Goal: Task Accomplishment & Management: Manage account settings

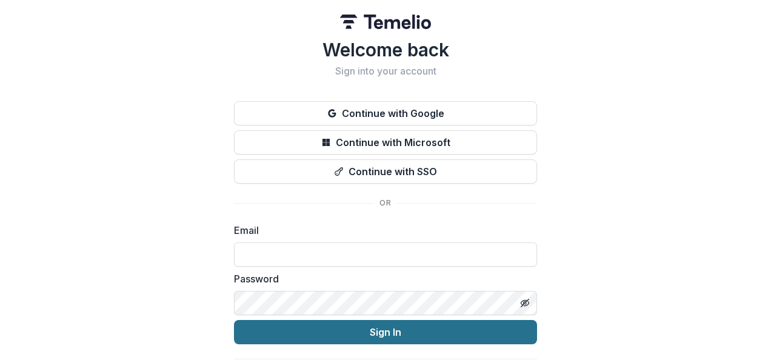
type input "**********"
click at [382, 335] on button "Sign In" at bounding box center [385, 332] width 303 height 24
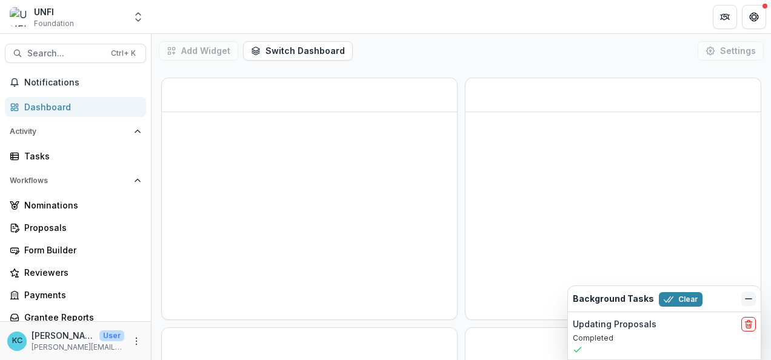
click at [743, 298] on icon "Dismiss" at bounding box center [748, 299] width 10 height 10
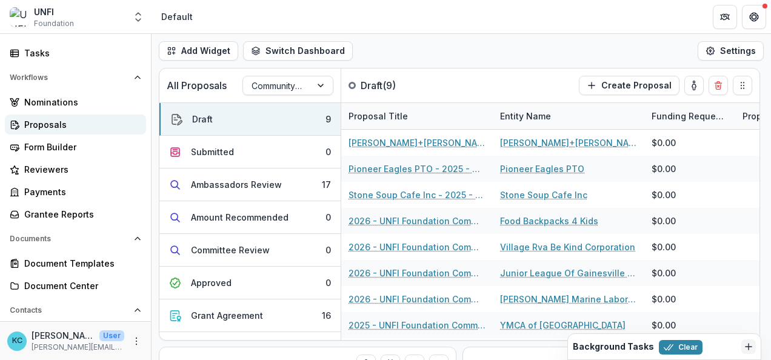
scroll to position [102, 0]
click at [47, 128] on div "Proposals" at bounding box center [80, 125] width 112 height 13
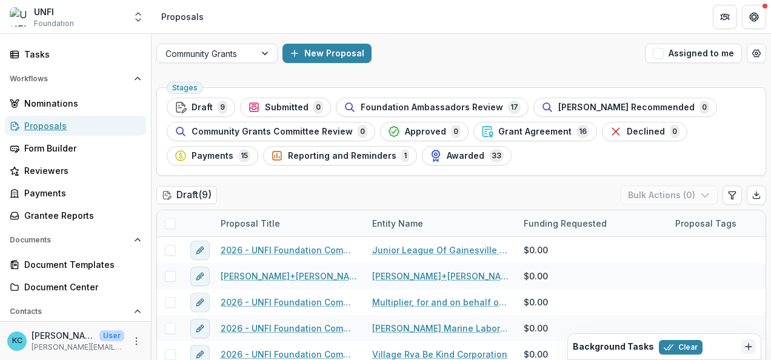
scroll to position [96, 0]
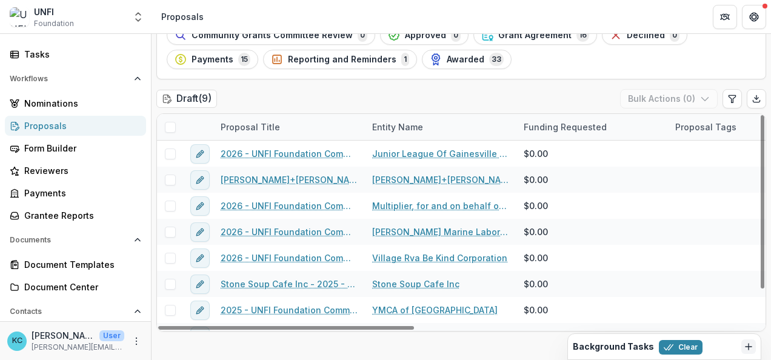
click at [21, 18] on img at bounding box center [19, 16] width 19 height 19
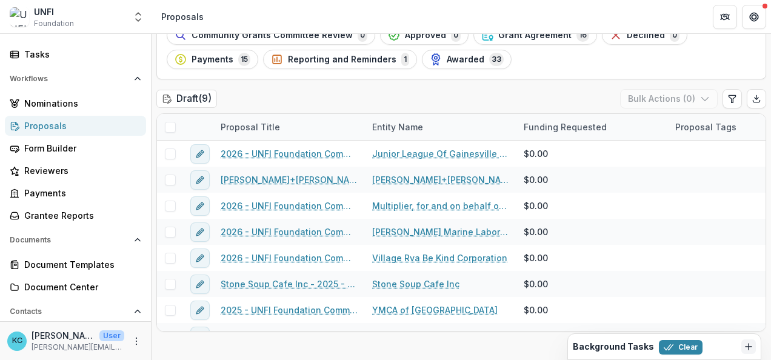
click at [23, 16] on img at bounding box center [19, 16] width 19 height 19
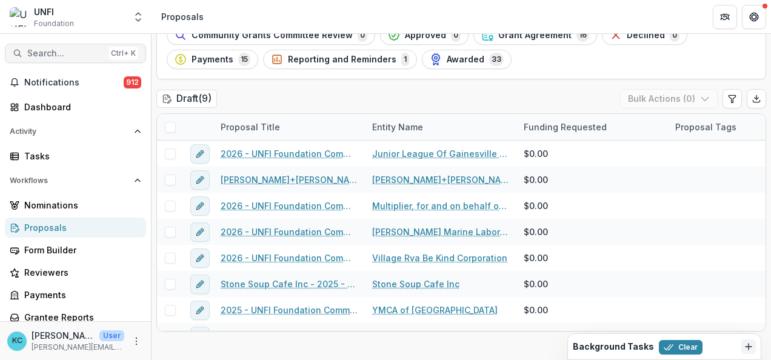
click at [41, 53] on span "Search..." at bounding box center [65, 53] width 76 height 10
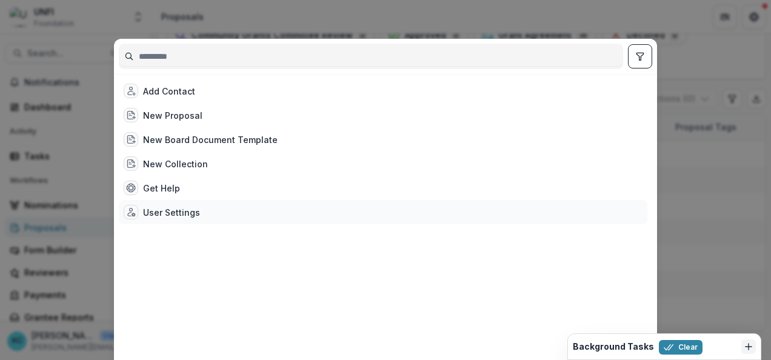
click at [162, 213] on div "User Settings" at bounding box center [171, 212] width 57 height 13
click at [155, 210] on div "User Settings" at bounding box center [171, 212] width 57 height 13
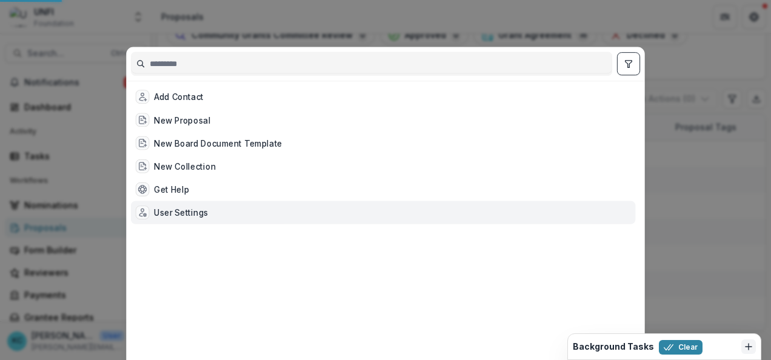
select select "**********"
select select "****"
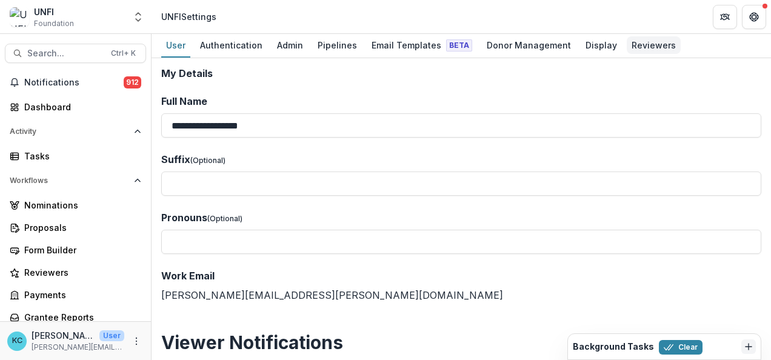
click at [626, 42] on div "Reviewers" at bounding box center [653, 45] width 54 height 18
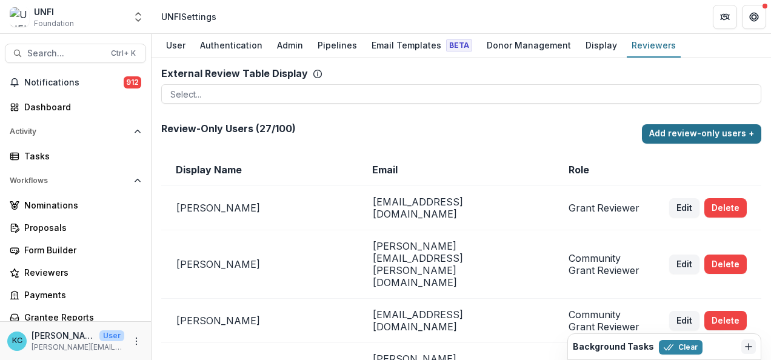
click at [682, 136] on button "Add review-only users +" at bounding box center [701, 133] width 119 height 19
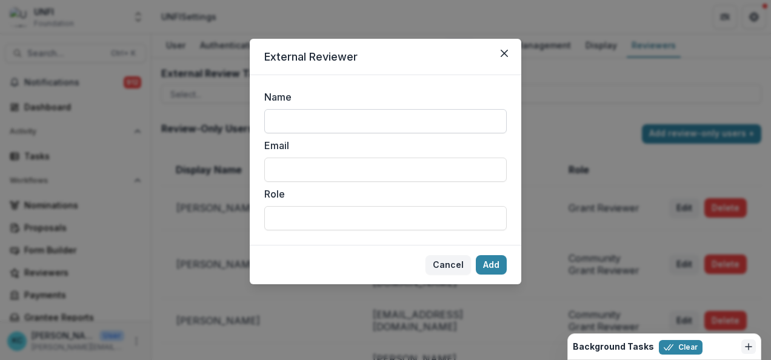
click at [410, 118] on input "Name" at bounding box center [385, 121] width 242 height 24
type input "******"
click at [285, 174] on input "Email" at bounding box center [385, 170] width 242 height 24
paste input "**********"
type input "**********"
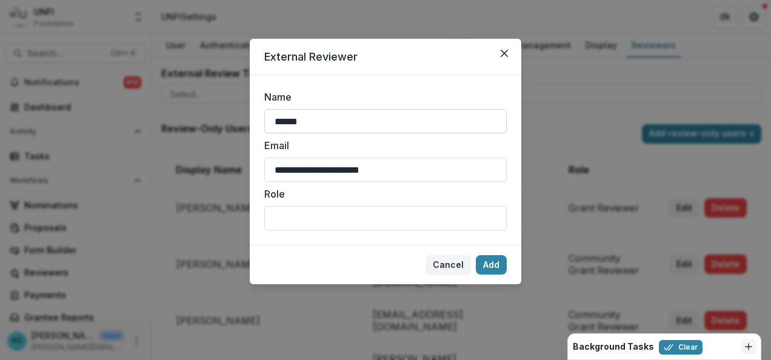
click at [316, 122] on input "******" at bounding box center [385, 121] width 242 height 24
type input "**********"
click at [311, 222] on input "Role" at bounding box center [385, 218] width 242 height 24
type input "**********"
click at [490, 267] on button "Add" at bounding box center [491, 264] width 31 height 19
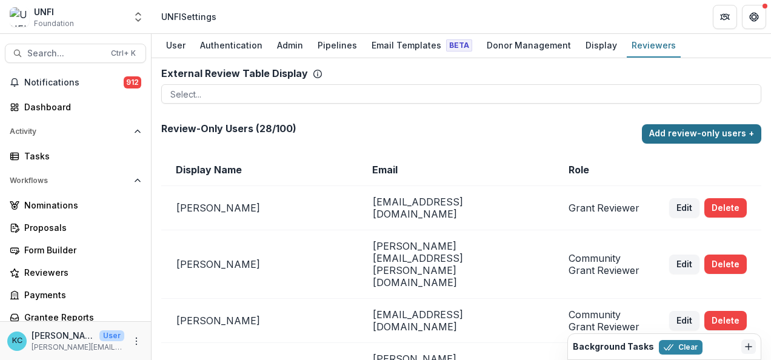
click at [676, 133] on button "Add review-only users +" at bounding box center [701, 133] width 119 height 19
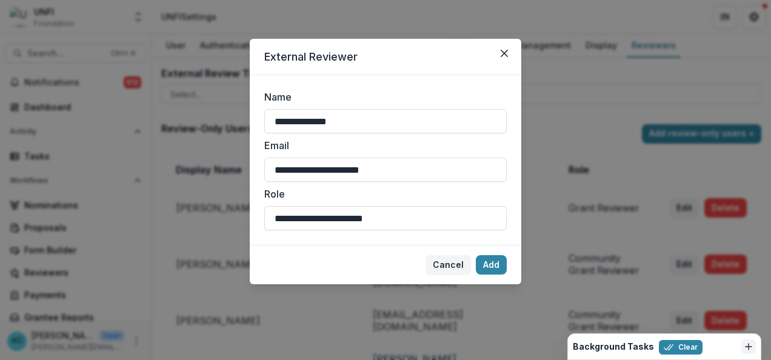
drag, startPoint x: 367, startPoint y: 123, endPoint x: 250, endPoint y: 107, distance: 118.1
click at [250, 107] on form "**********" at bounding box center [385, 160] width 271 height 170
type input "**********"
drag, startPoint x: 405, startPoint y: 168, endPoint x: 253, endPoint y: 150, distance: 153.8
click at [253, 150] on form "**********" at bounding box center [385, 160] width 271 height 170
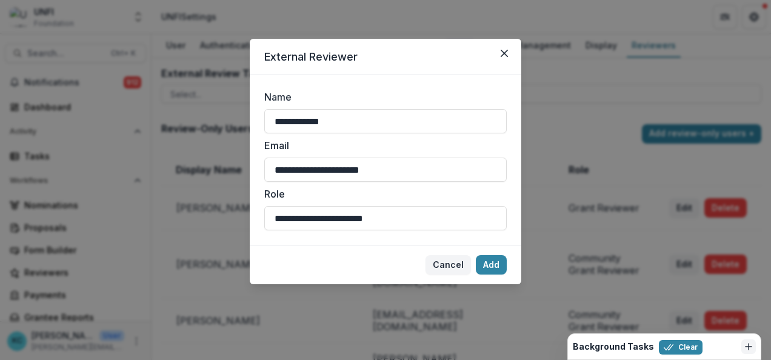
paste input
type input "**********"
click at [489, 260] on button "Add" at bounding box center [491, 264] width 31 height 19
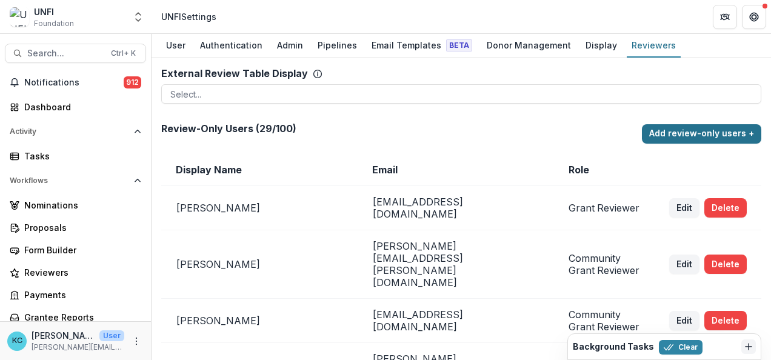
click at [680, 131] on button "Add review-only users +" at bounding box center [701, 133] width 119 height 19
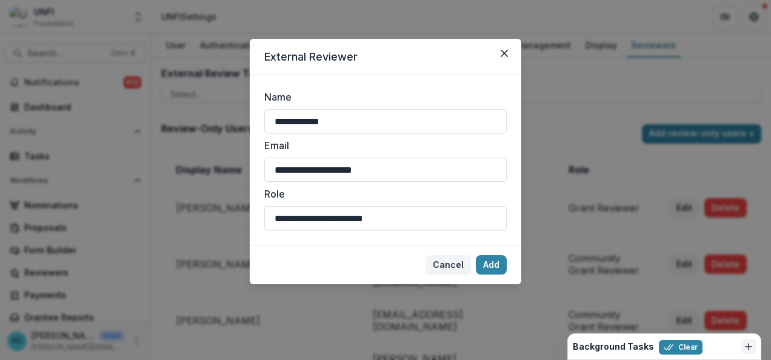
drag, startPoint x: 405, startPoint y: 118, endPoint x: 247, endPoint y: 90, distance: 160.0
click at [247, 90] on div "**********" at bounding box center [385, 180] width 771 height 360
type input "**********"
drag, startPoint x: 412, startPoint y: 168, endPoint x: 245, endPoint y: 141, distance: 169.4
click at [245, 141] on div "**********" at bounding box center [385, 180] width 771 height 360
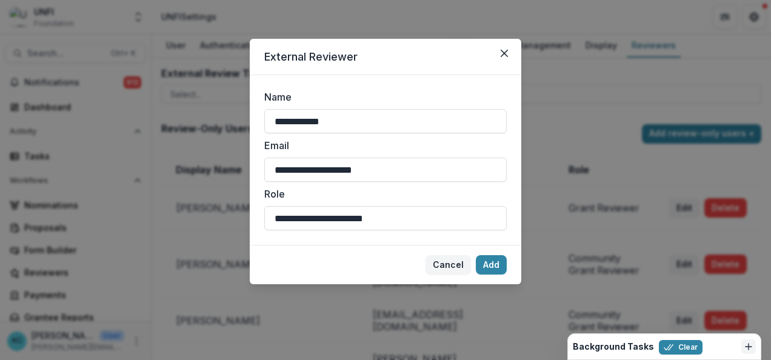
paste input
type input "**********"
click at [493, 259] on button "Add" at bounding box center [491, 264] width 31 height 19
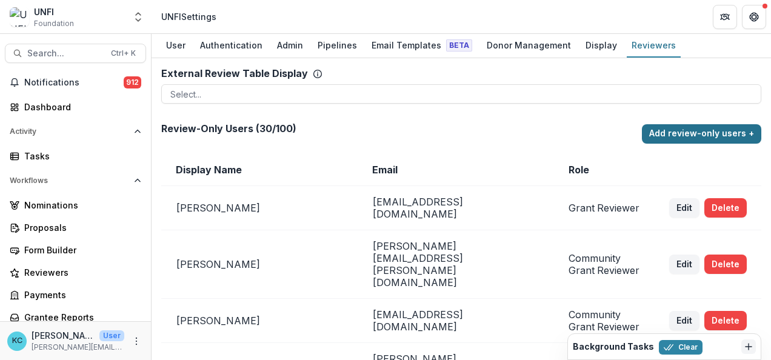
click at [705, 134] on button "Add review-only users +" at bounding box center [701, 133] width 119 height 19
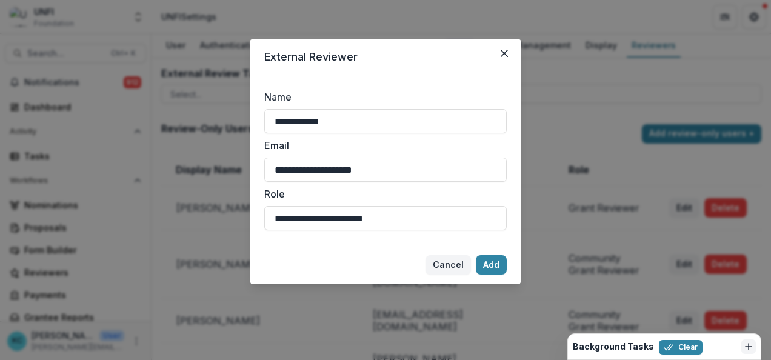
drag, startPoint x: 340, startPoint y: 132, endPoint x: 247, endPoint y: 108, distance: 95.8
click at [247, 108] on div "**********" at bounding box center [385, 180] width 771 height 360
type input "**********"
drag, startPoint x: 403, startPoint y: 169, endPoint x: 253, endPoint y: 156, distance: 150.8
click at [253, 156] on form "**********" at bounding box center [385, 160] width 271 height 170
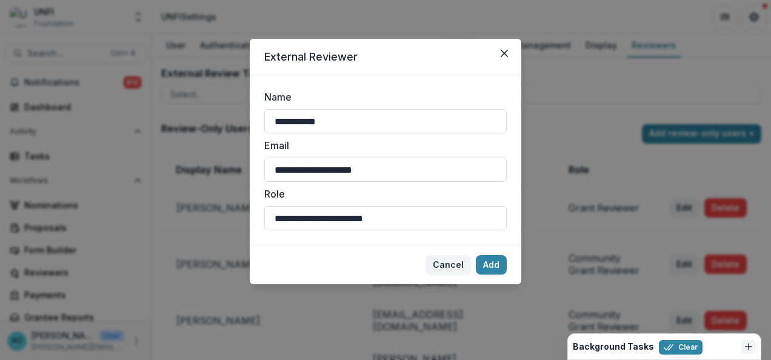
paste input
type input "**********"
click at [486, 263] on button "Add" at bounding box center [491, 264] width 31 height 19
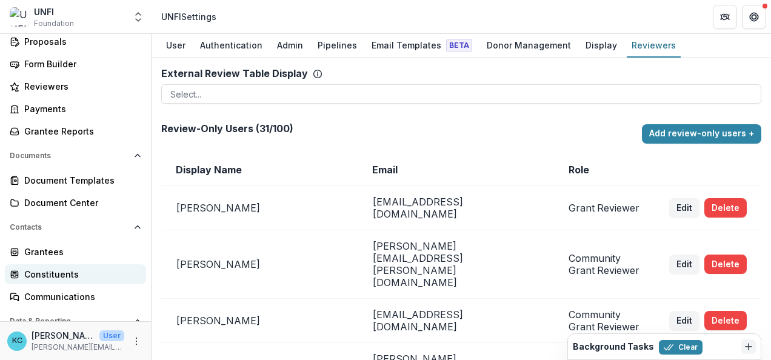
scroll to position [185, 0]
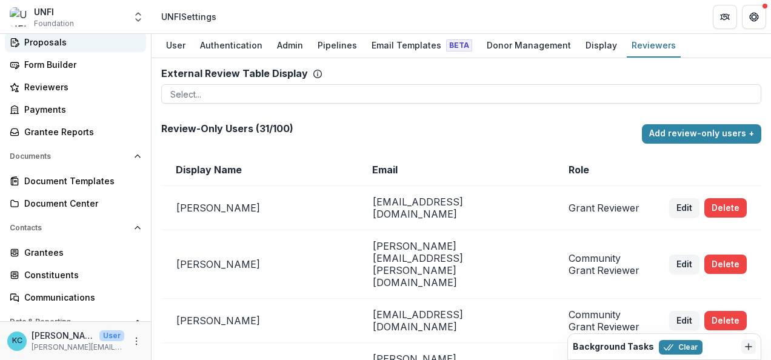
click at [38, 45] on div "Proposals" at bounding box center [80, 42] width 112 height 13
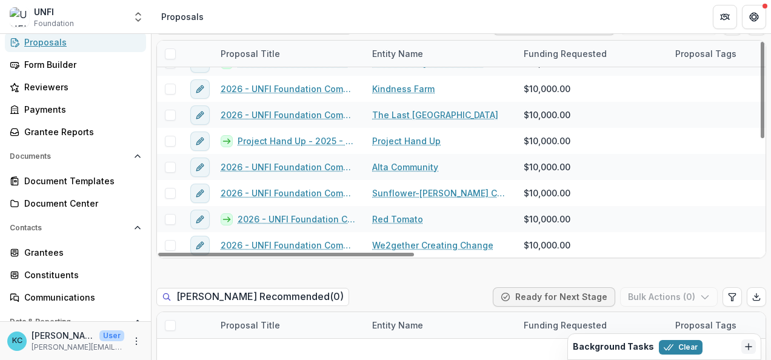
scroll to position [713, 0]
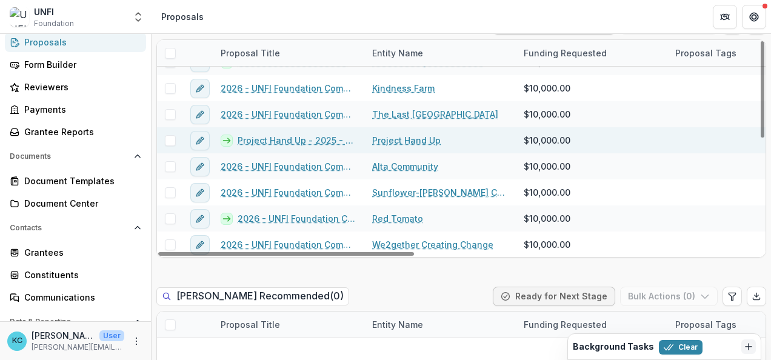
click at [262, 138] on link "Project Hand Up - 2025 - UNFI Foundation Community Grants Application" at bounding box center [297, 140] width 120 height 13
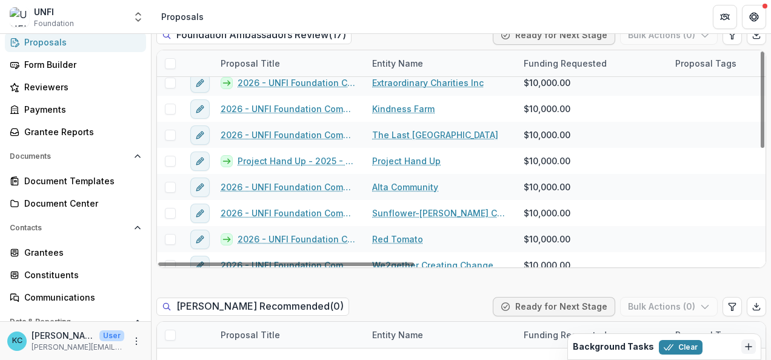
scroll to position [252, 0]
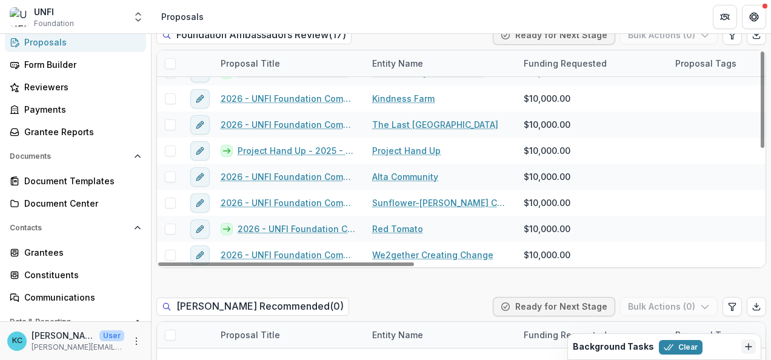
click at [171, 64] on span at bounding box center [170, 63] width 11 height 11
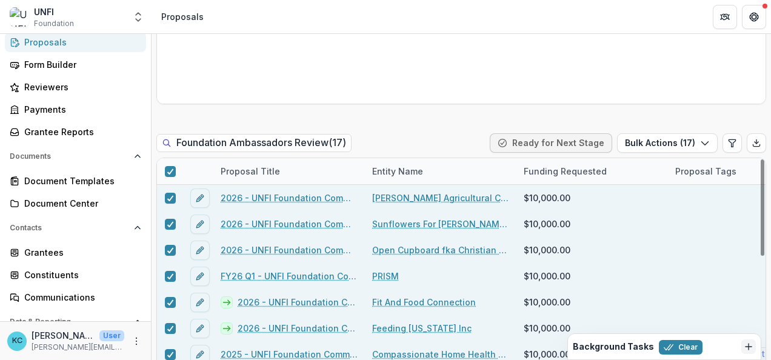
scroll to position [591, 0]
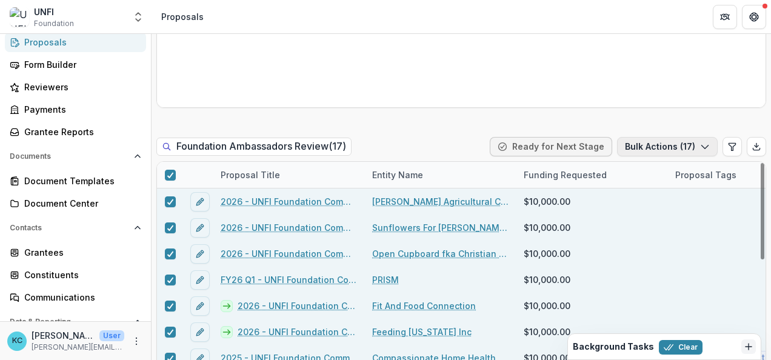
click at [687, 148] on button "Bulk Actions ( 17 )" at bounding box center [667, 146] width 101 height 19
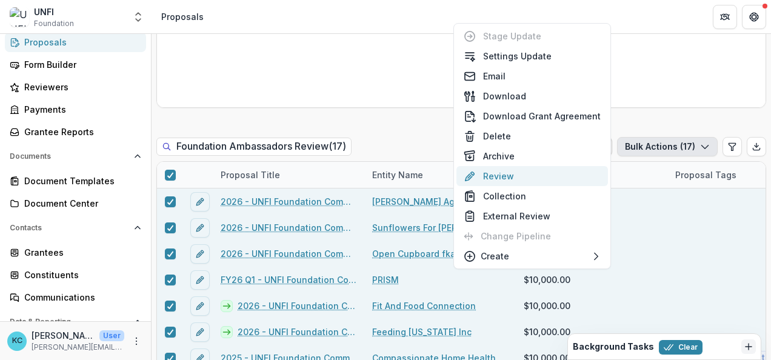
click at [573, 174] on button "Review" at bounding box center [531, 176] width 151 height 20
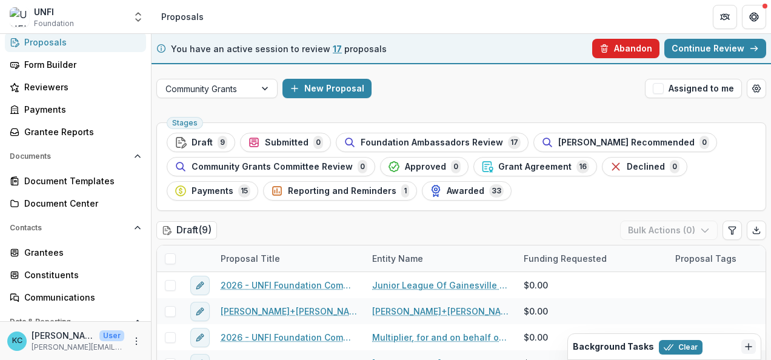
click at [619, 57] on button "Abandon" at bounding box center [625, 48] width 67 height 19
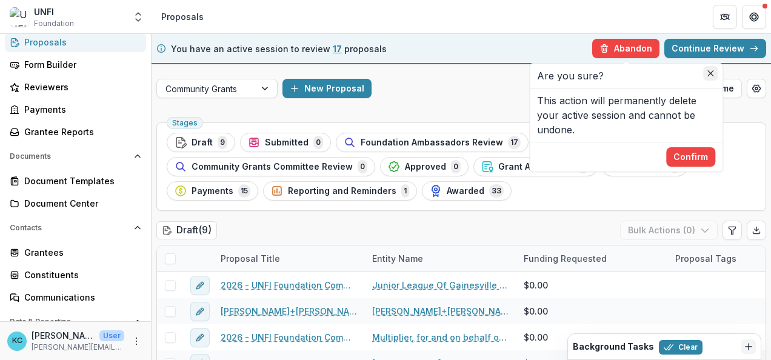
click at [709, 78] on button "Close" at bounding box center [710, 73] width 15 height 15
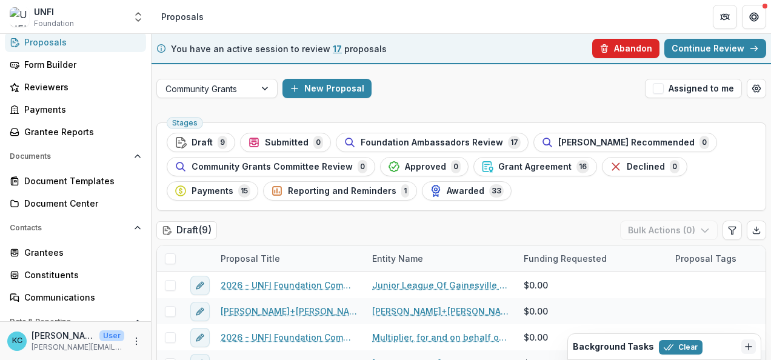
click at [615, 55] on button "Abandon" at bounding box center [625, 48] width 67 height 19
drag, startPoint x: 678, startPoint y: 159, endPoint x: 458, endPoint y: 90, distance: 230.5
click at [458, 90] on div "New Proposal" at bounding box center [460, 88] width 357 height 19
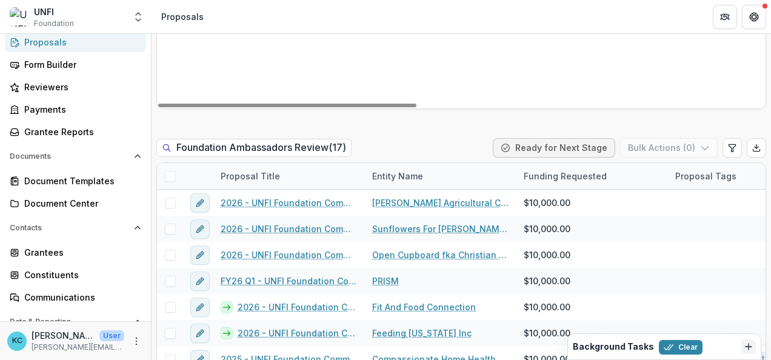
scroll to position [626, 0]
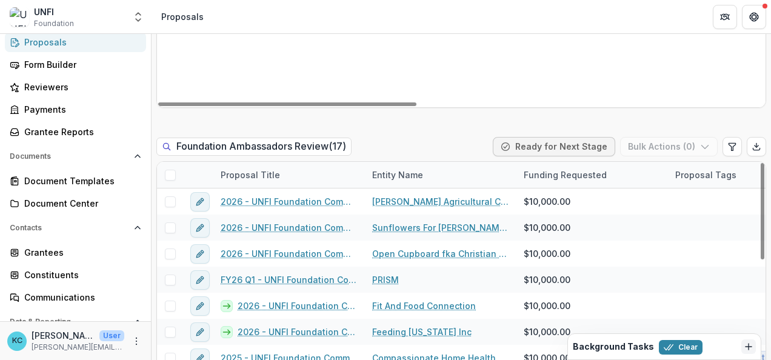
click at [166, 177] on span at bounding box center [170, 175] width 11 height 11
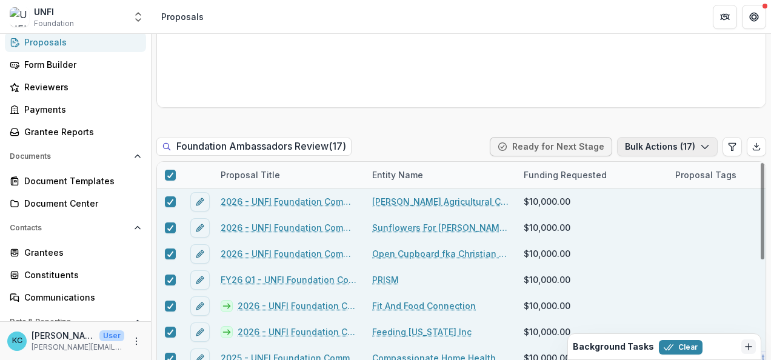
click at [702, 150] on icon "button" at bounding box center [705, 147] width 10 height 10
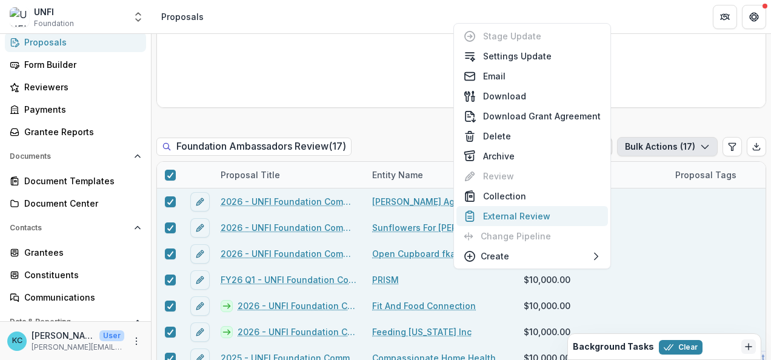
click at [569, 218] on button "External Review" at bounding box center [531, 216] width 151 height 20
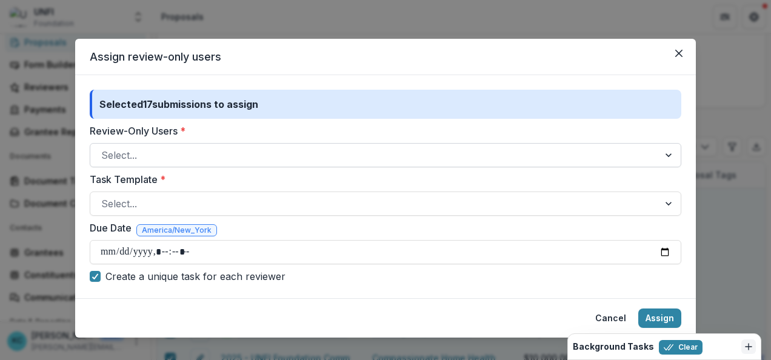
click at [231, 154] on div at bounding box center [374, 155] width 546 height 17
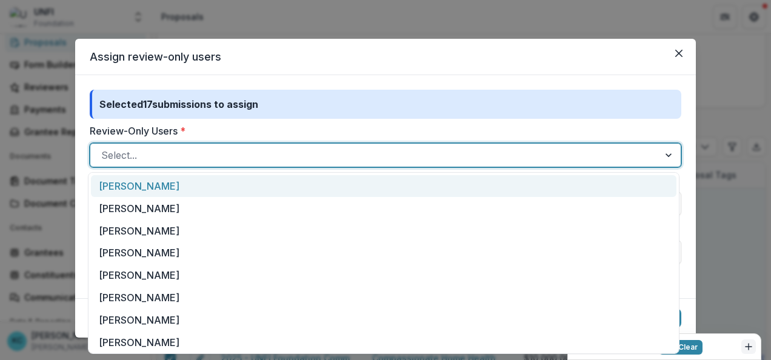
click at [173, 186] on div "[PERSON_NAME]" at bounding box center [383, 186] width 585 height 22
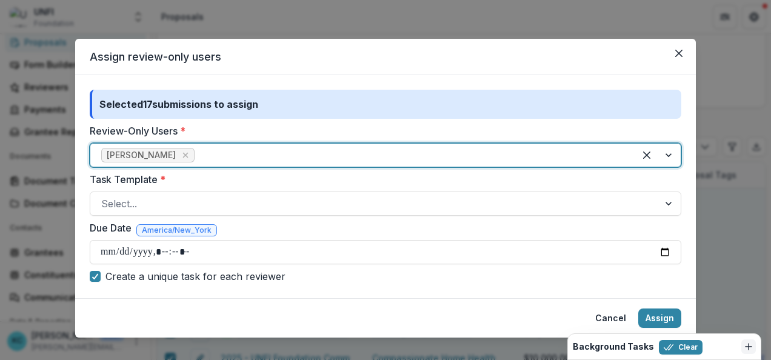
click at [229, 156] on div at bounding box center [410, 155] width 427 height 17
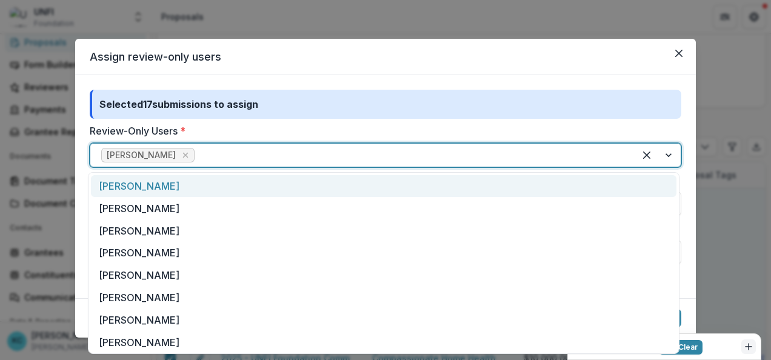
click at [156, 194] on div "[PERSON_NAME]" at bounding box center [383, 186] width 585 height 22
click at [297, 151] on div at bounding box center [458, 155] width 331 height 17
click at [204, 189] on div "[PERSON_NAME]" at bounding box center [383, 186] width 585 height 22
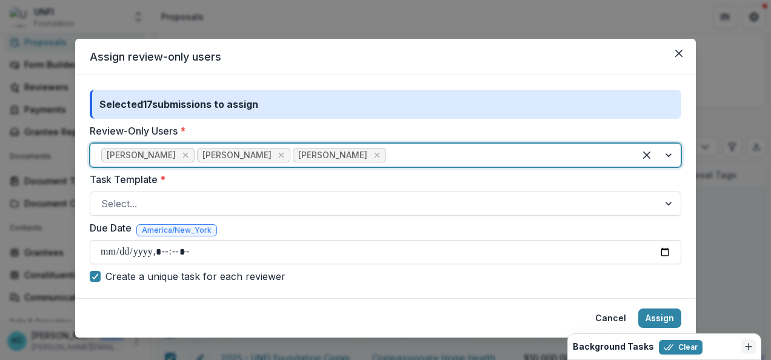
click at [388, 148] on div at bounding box center [505, 155] width 235 height 17
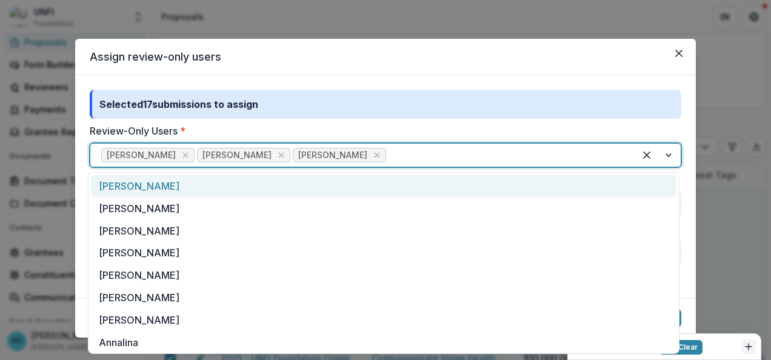
click at [257, 191] on div "[PERSON_NAME]" at bounding box center [383, 186] width 585 height 22
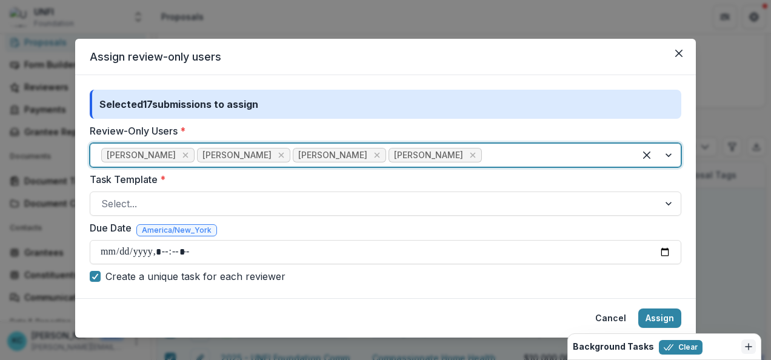
click at [484, 154] on div at bounding box center [553, 155] width 139 height 17
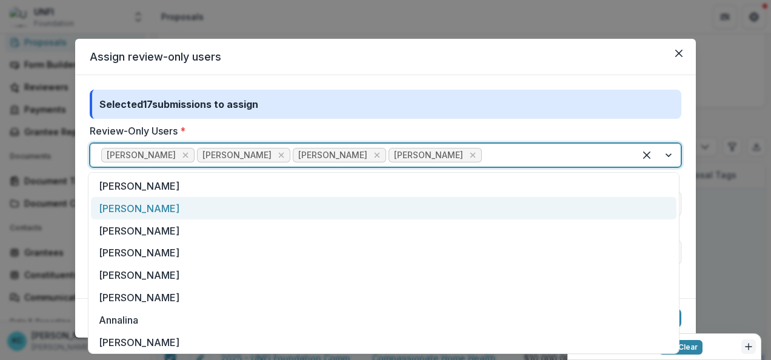
click at [270, 197] on div "[PERSON_NAME]" at bounding box center [383, 208] width 585 height 22
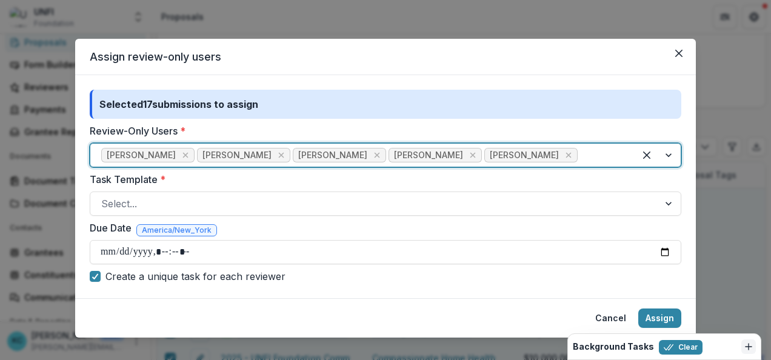
click at [580, 153] on div at bounding box center [602, 155] width 44 height 17
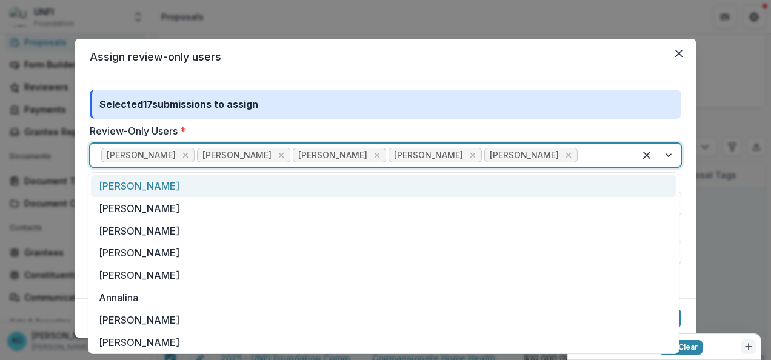
click at [291, 190] on div "[PERSON_NAME]" at bounding box center [383, 186] width 585 height 22
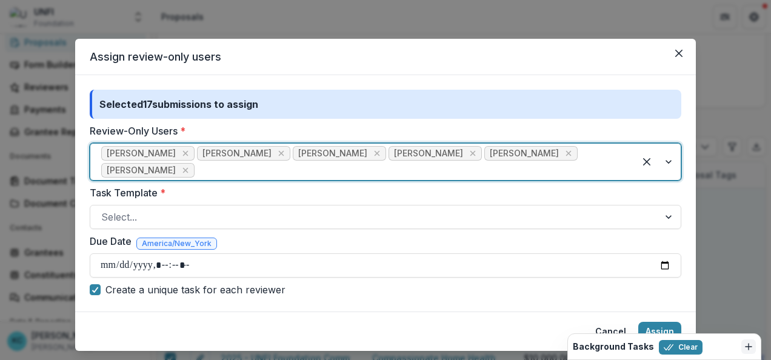
click at [617, 162] on div at bounding box center [410, 170] width 427 height 17
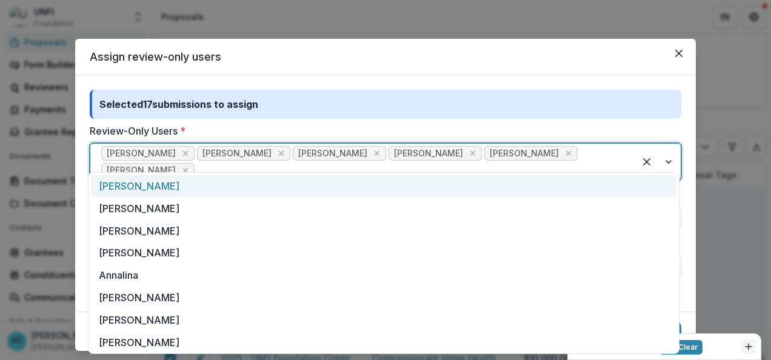
click at [279, 190] on div "[PERSON_NAME]" at bounding box center [383, 186] width 585 height 22
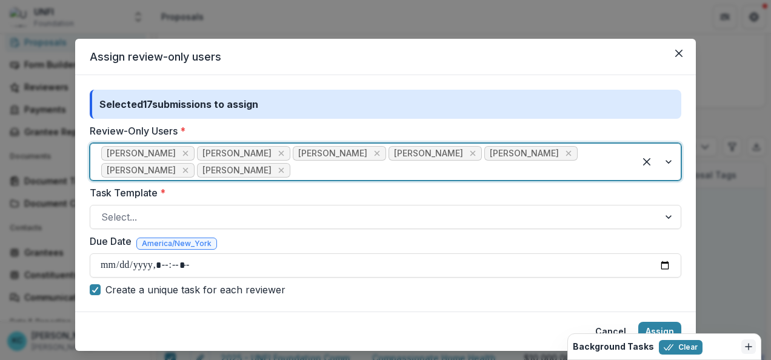
click at [293, 171] on div at bounding box center [458, 170] width 331 height 17
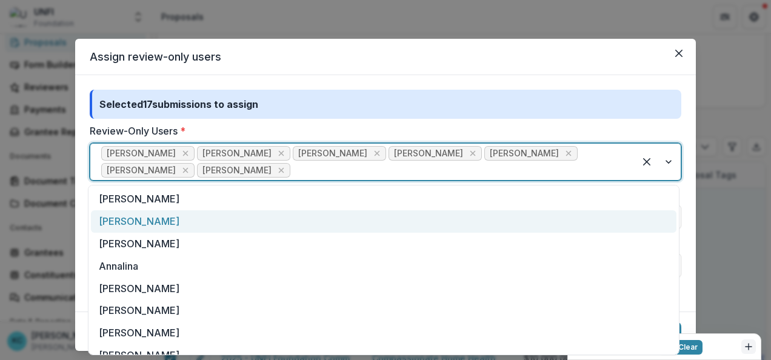
click at [130, 218] on div "[PERSON_NAME]" at bounding box center [383, 221] width 585 height 22
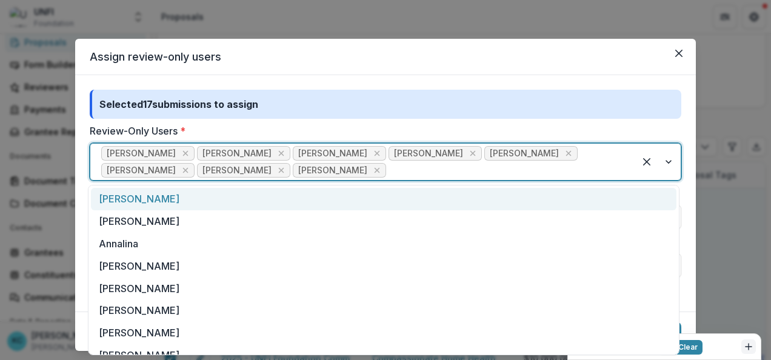
click at [388, 166] on div at bounding box center [505, 170] width 235 height 17
click at [189, 204] on div "[PERSON_NAME]" at bounding box center [383, 199] width 585 height 22
click at [484, 168] on div at bounding box center [553, 170] width 139 height 17
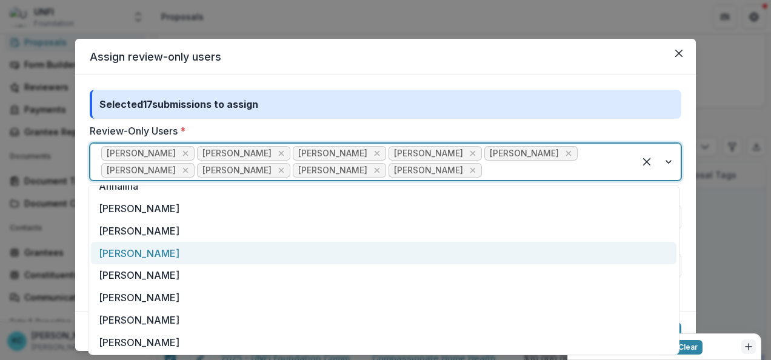
scroll to position [56, 0]
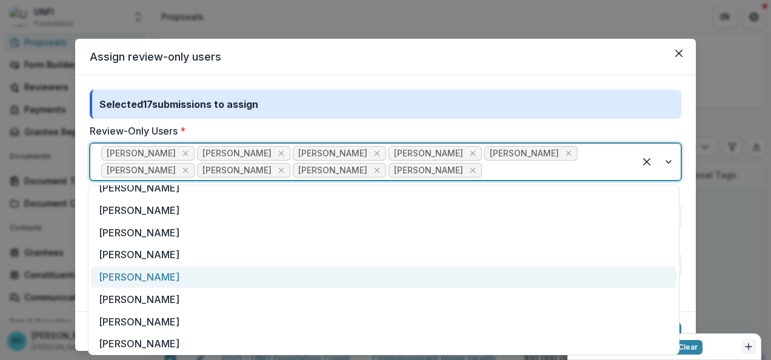
click at [198, 279] on div "[PERSON_NAME]" at bounding box center [383, 277] width 585 height 22
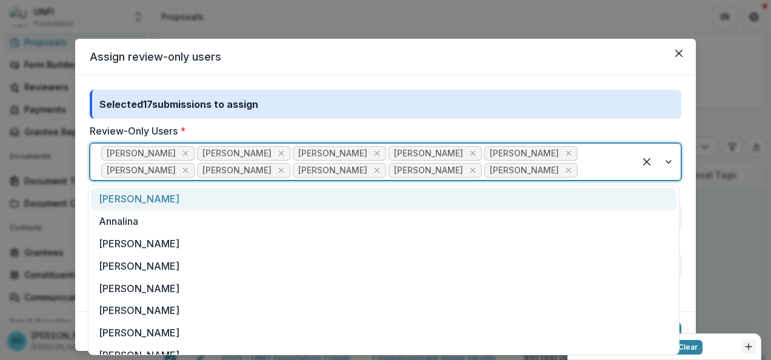
click at [580, 171] on div at bounding box center [602, 170] width 44 height 17
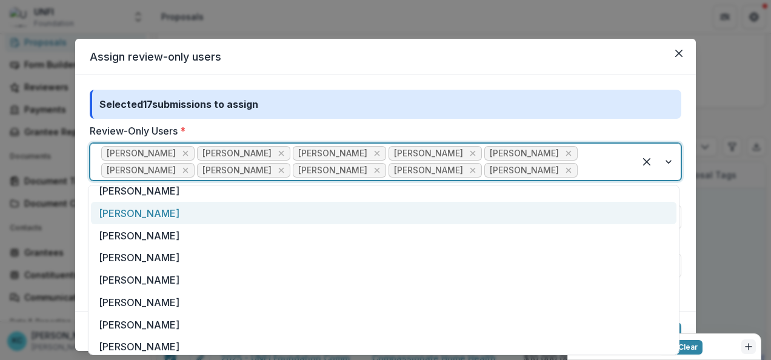
scroll to position [53, 0]
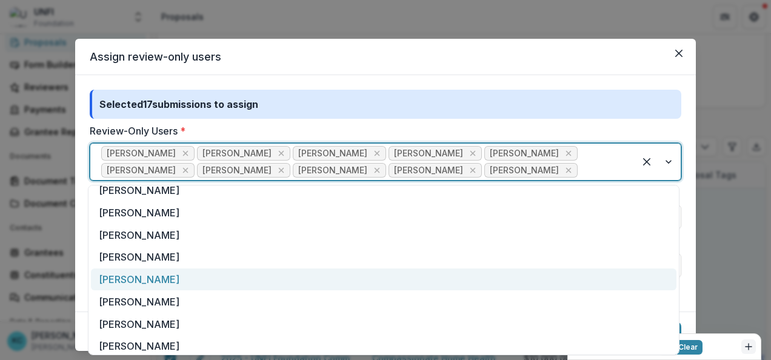
click at [246, 282] on div "[PERSON_NAME]" at bounding box center [383, 279] width 585 height 22
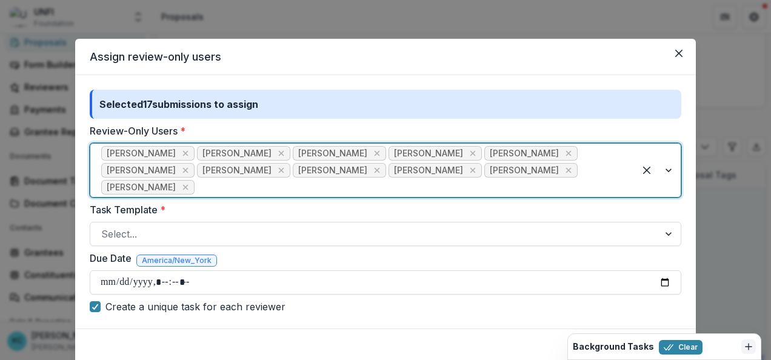
click at [535, 179] on div at bounding box center [410, 187] width 427 height 17
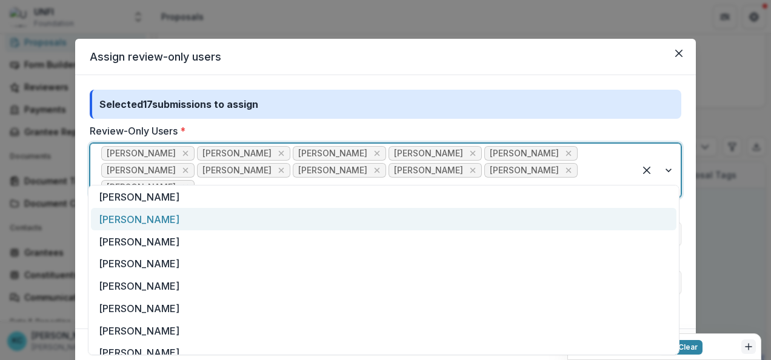
scroll to position [71, 0]
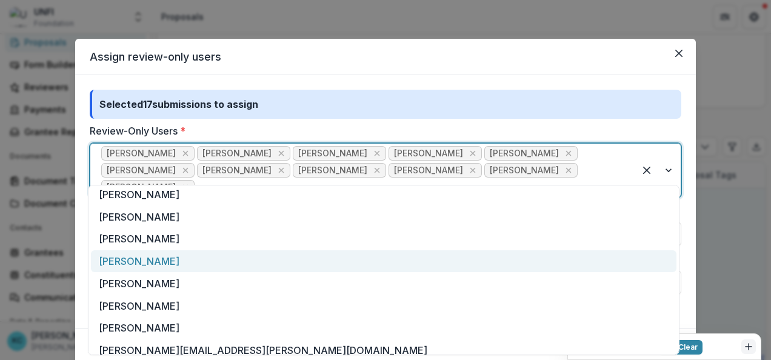
click at [252, 262] on div "[PERSON_NAME]" at bounding box center [383, 261] width 585 height 22
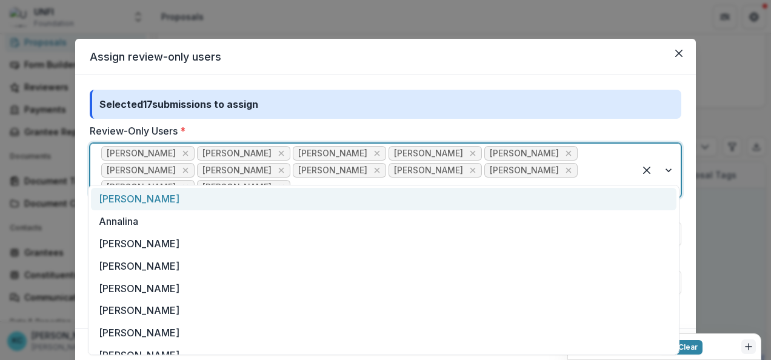
click at [296, 180] on input "Review-Only Users *" at bounding box center [294, 187] width 3 height 15
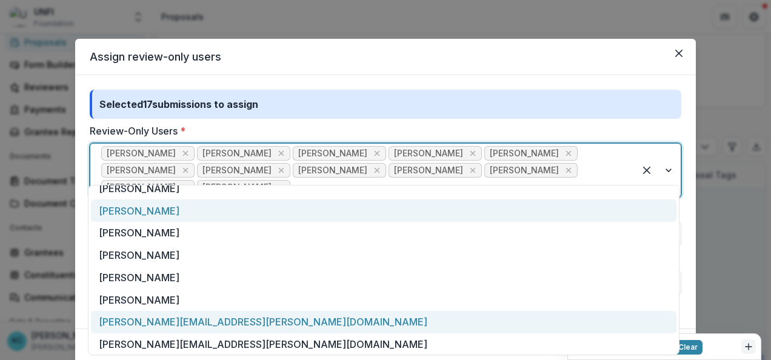
scroll to position [77, 0]
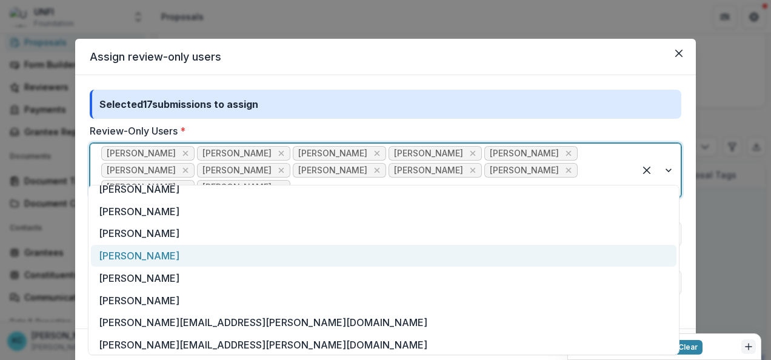
click at [245, 264] on div "[PERSON_NAME]" at bounding box center [383, 256] width 585 height 22
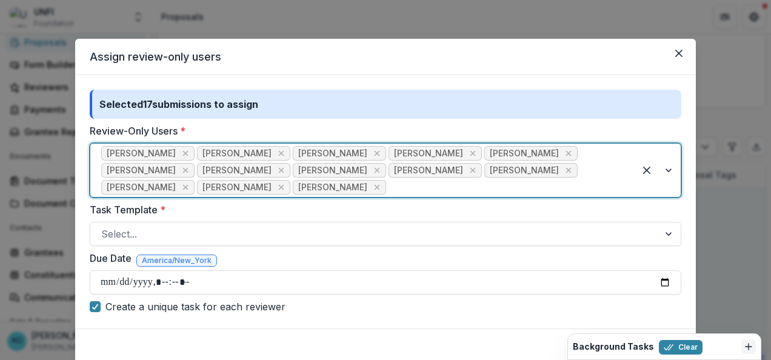
click at [388, 184] on div at bounding box center [505, 187] width 235 height 17
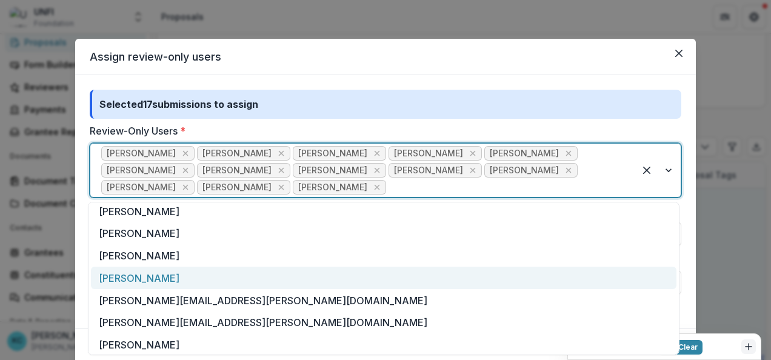
scroll to position [95, 0]
click at [187, 282] on div "[PERSON_NAME]" at bounding box center [383, 277] width 585 height 22
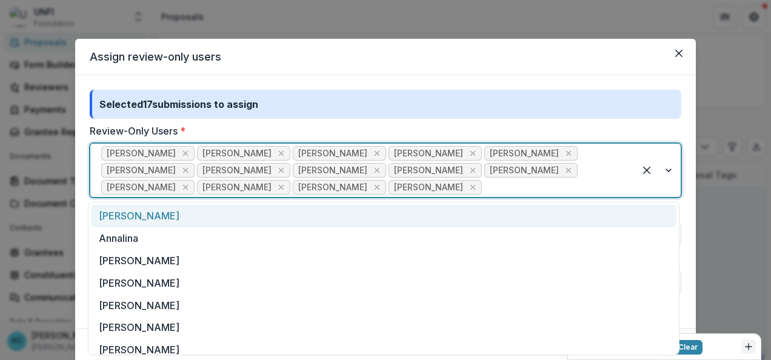
click at [484, 185] on div at bounding box center [553, 187] width 139 height 17
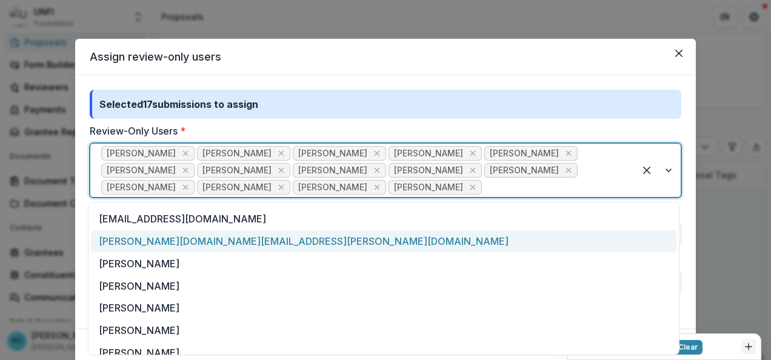
scroll to position [221, 0]
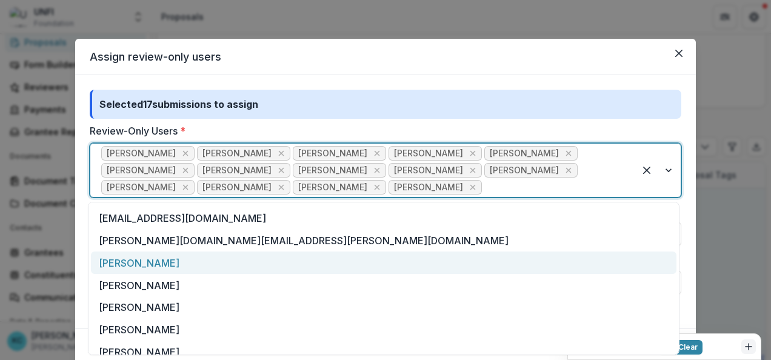
click at [202, 272] on div "[PERSON_NAME]" at bounding box center [383, 262] width 585 height 22
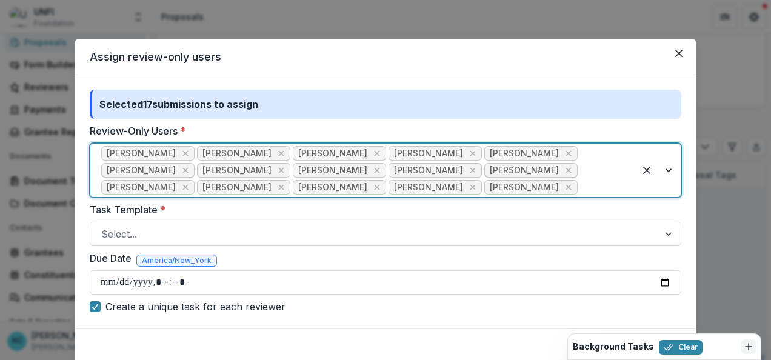
click at [580, 193] on div at bounding box center [602, 187] width 44 height 17
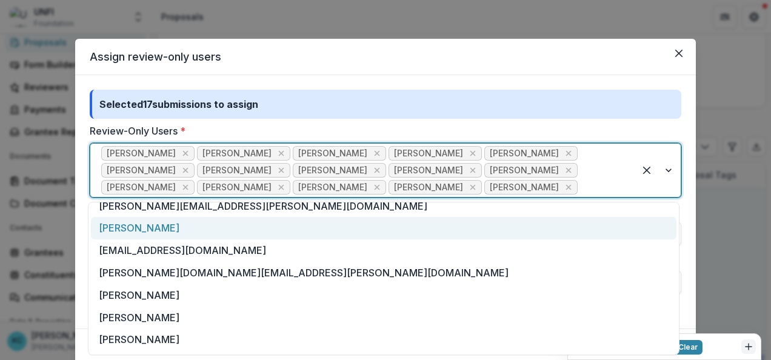
scroll to position [196, 0]
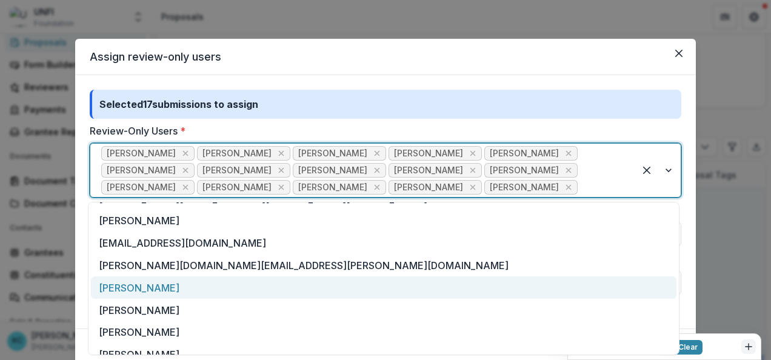
click at [210, 282] on div "[PERSON_NAME]" at bounding box center [383, 287] width 585 height 22
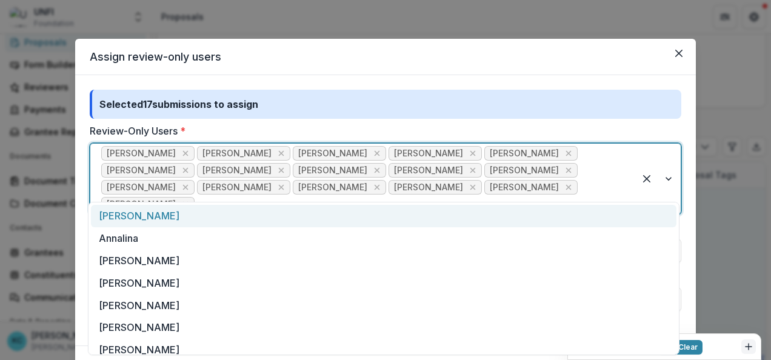
click at [454, 196] on div at bounding box center [410, 204] width 427 height 17
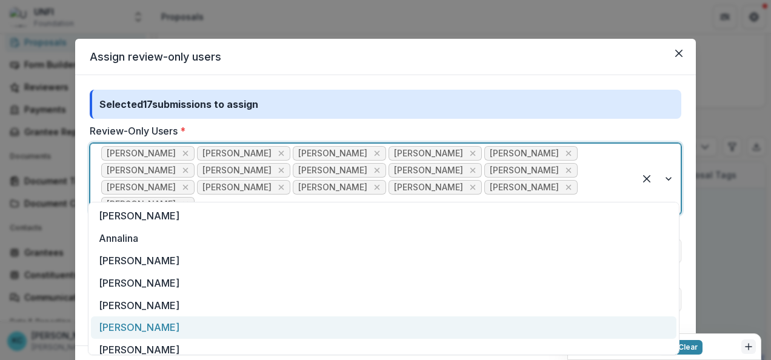
scroll to position [187, 0]
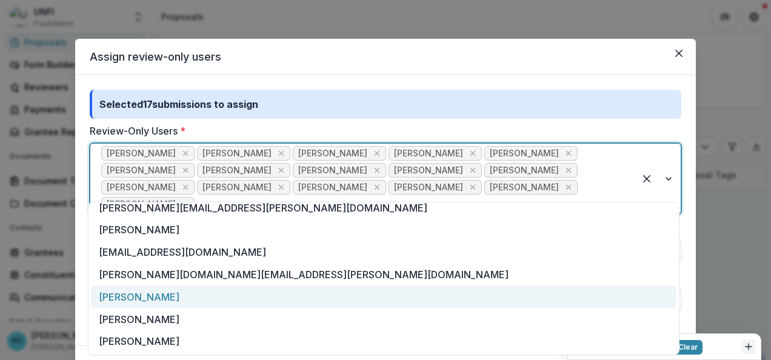
click at [214, 297] on div "[PERSON_NAME]" at bounding box center [383, 296] width 585 height 22
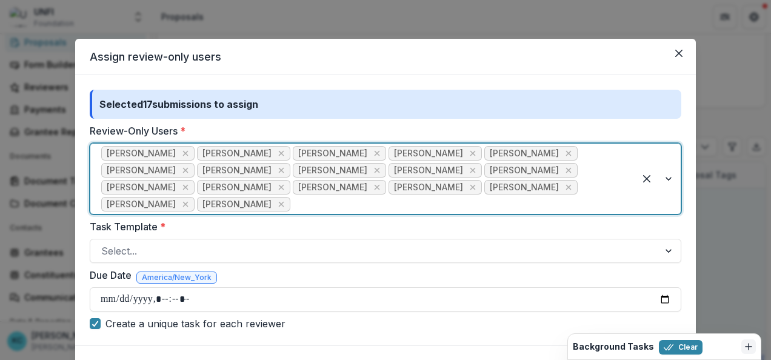
click at [542, 196] on div at bounding box center [458, 204] width 331 height 17
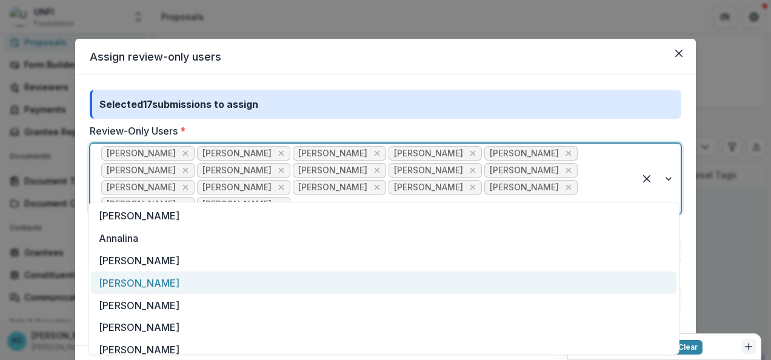
scroll to position [164, 0]
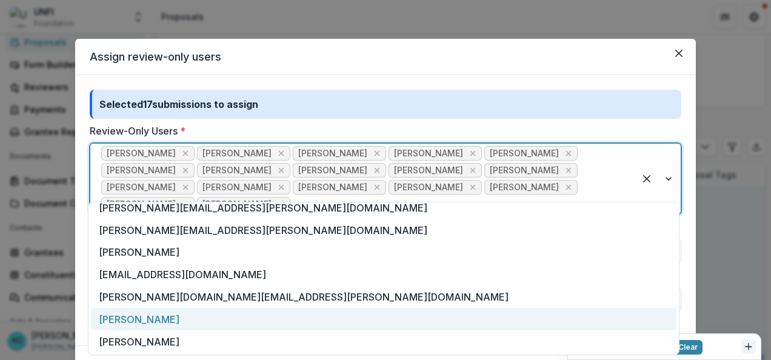
click at [178, 319] on div "[PERSON_NAME]" at bounding box center [383, 319] width 585 height 22
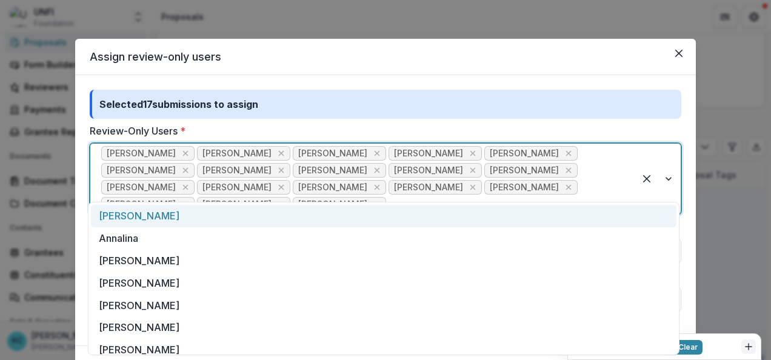
click at [625, 190] on div "[PERSON_NAME] [PERSON_NAME] [PERSON_NAME] [PERSON_NAME] [PERSON_NAME] [PERSON_N…" at bounding box center [362, 179] width 544 height 70
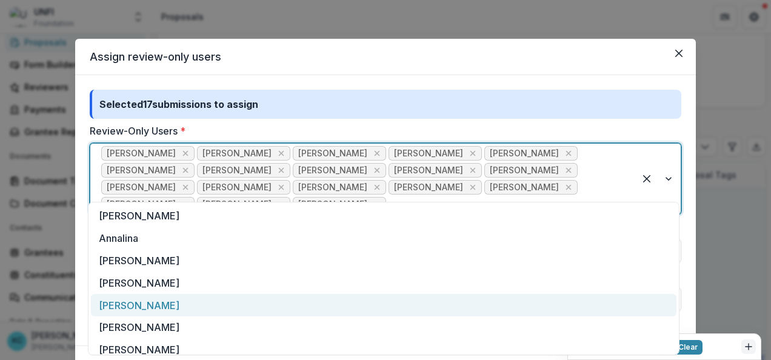
scroll to position [142, 0]
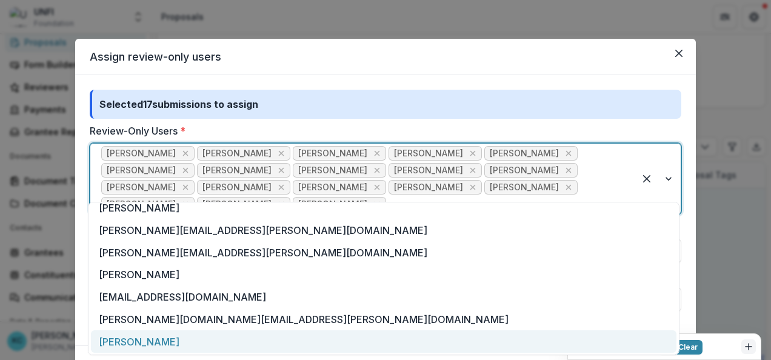
click at [142, 349] on div "[PERSON_NAME]" at bounding box center [383, 341] width 585 height 22
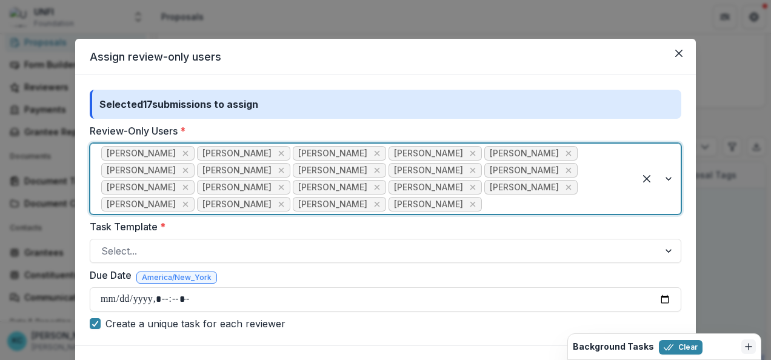
scroll to position [63, 0]
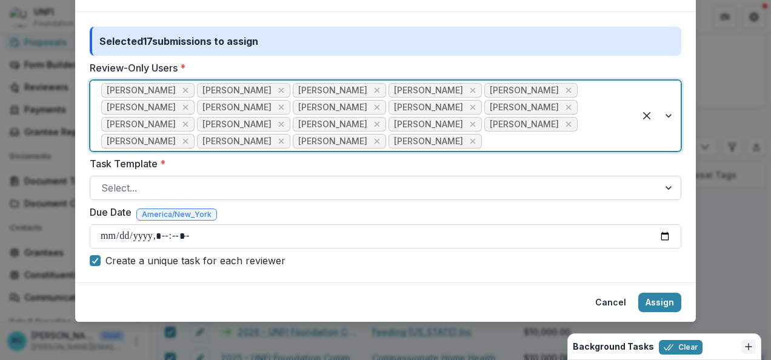
click at [182, 191] on div at bounding box center [374, 187] width 546 height 17
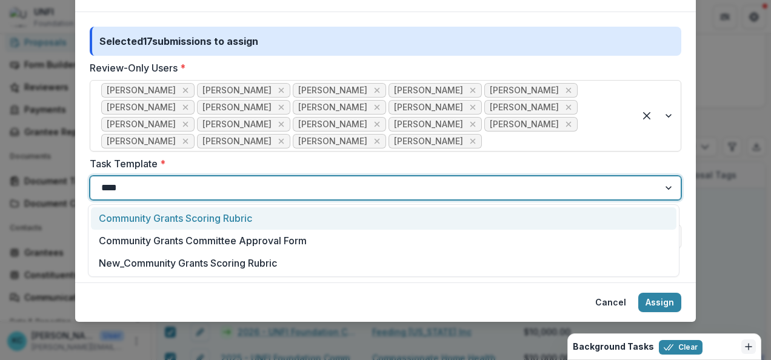
type input "****"
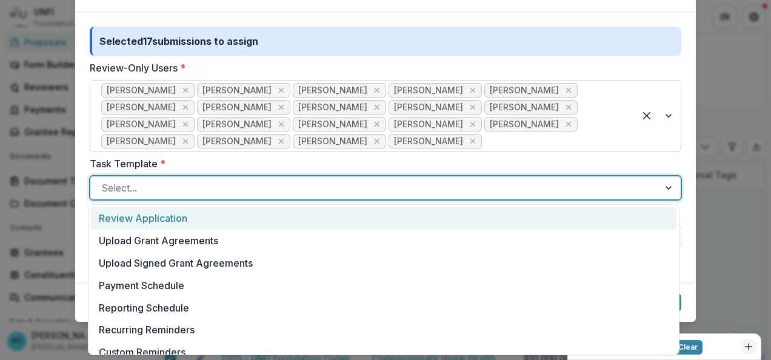
click at [217, 182] on div at bounding box center [374, 187] width 546 height 17
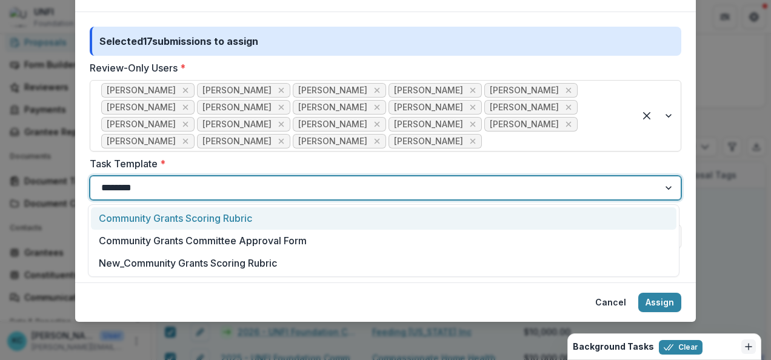
type input "*********"
click at [193, 219] on div "Community Grants Scoring Rubric" at bounding box center [383, 218] width 585 height 22
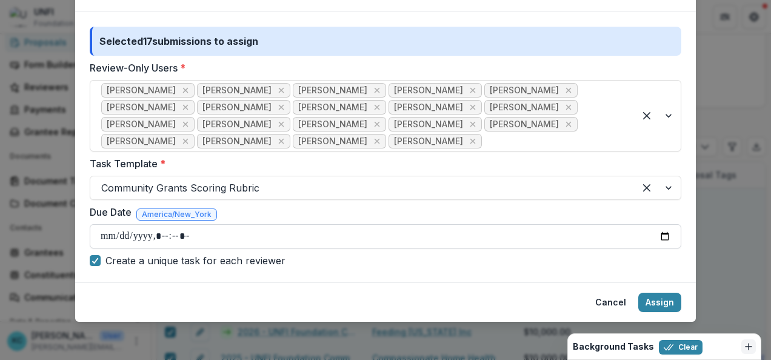
click at [663, 239] on input "Due Date" at bounding box center [385, 236] width 591 height 24
click at [662, 234] on input "Due Date" at bounding box center [385, 236] width 591 height 24
type input "**********"
click at [412, 292] on footer "Cancel Assign" at bounding box center [385, 301] width 620 height 39
click at [659, 296] on button "Assign" at bounding box center [659, 302] width 43 height 19
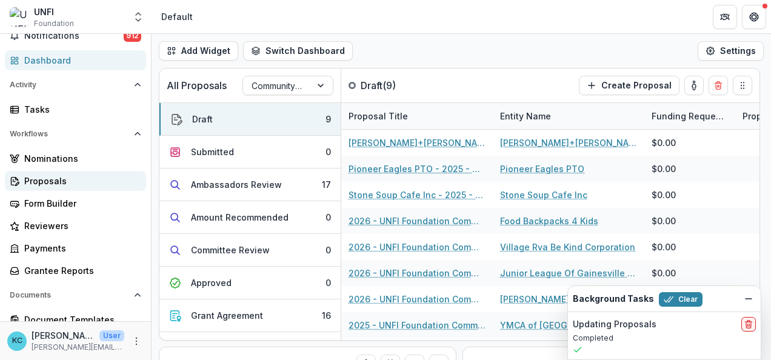
scroll to position [47, 0]
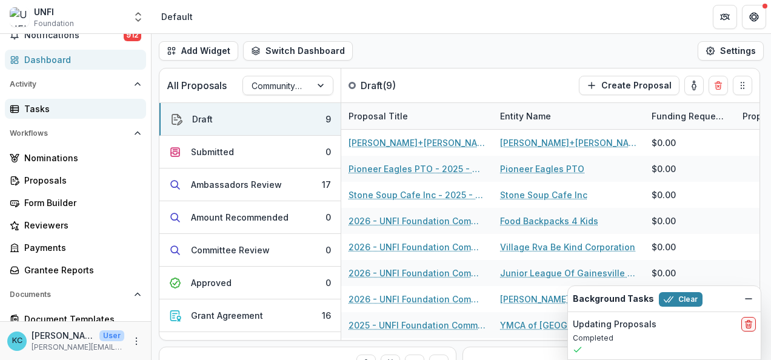
click at [53, 110] on div "Tasks" at bounding box center [80, 108] width 112 height 13
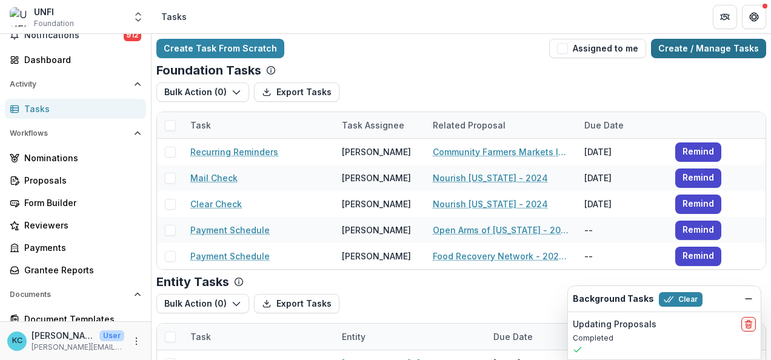
click at [704, 52] on link "Create / Manage Tasks" at bounding box center [708, 48] width 115 height 19
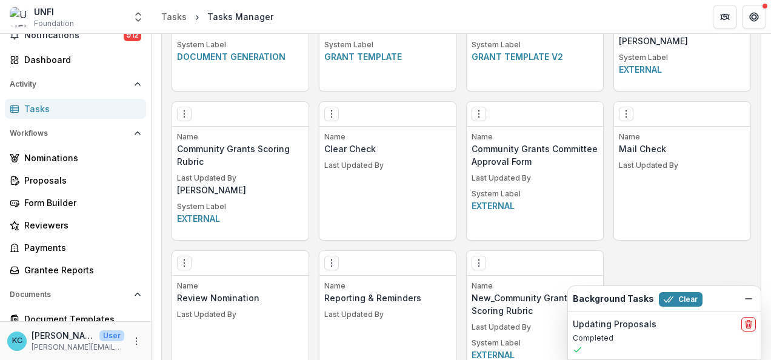
scroll to position [886, 0]
click at [245, 150] on p "Community Grants Scoring Rubric" at bounding box center [240, 154] width 127 height 25
click at [184, 114] on icon "Options" at bounding box center [184, 113] width 10 height 10
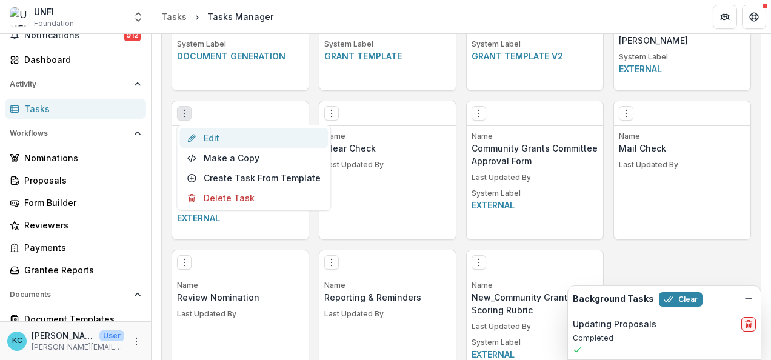
click at [195, 133] on icon at bounding box center [192, 138] width 10 height 10
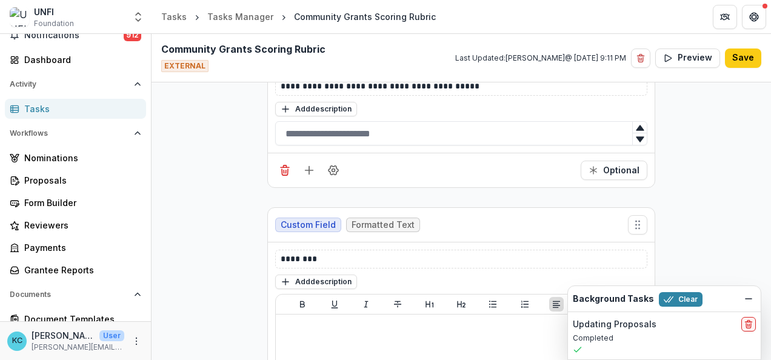
scroll to position [3829, 0]
